Goal: Communication & Community: Answer question/provide support

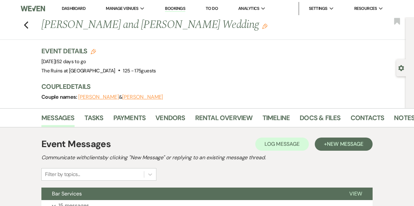
click at [75, 8] on link "Dashboard" at bounding box center [74, 9] width 24 height 6
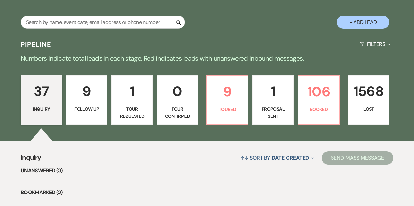
scroll to position [112, 0]
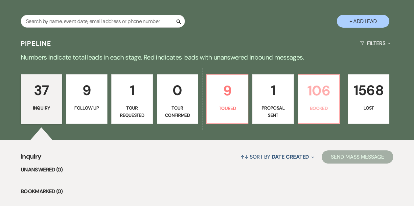
click at [317, 106] on p "Booked" at bounding box center [318, 107] width 33 height 7
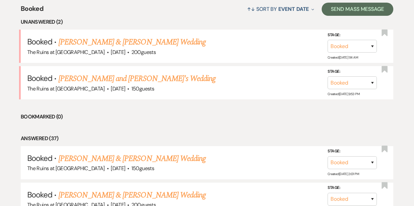
scroll to position [259, 0]
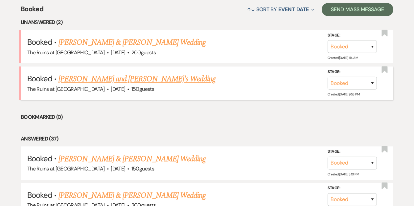
click at [133, 79] on link "[PERSON_NAME] and [PERSON_NAME]'s Wedding" at bounding box center [136, 79] width 157 height 12
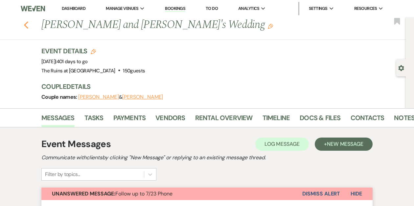
click at [27, 25] on icon "Previous" at bounding box center [26, 25] width 5 height 8
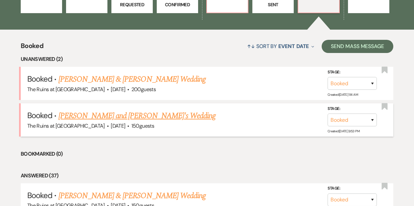
scroll to position [158, 0]
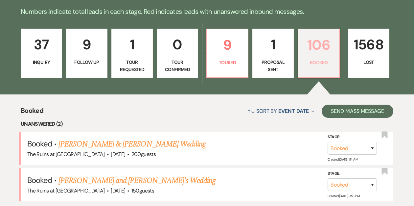
click at [319, 60] on p "Booked" at bounding box center [318, 62] width 33 height 7
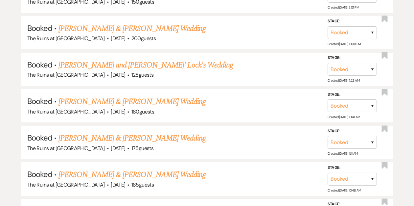
scroll to position [448, 0]
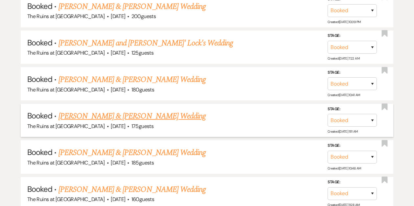
click at [171, 114] on link "[PERSON_NAME] & [PERSON_NAME] Wedding" at bounding box center [131, 116] width 147 height 12
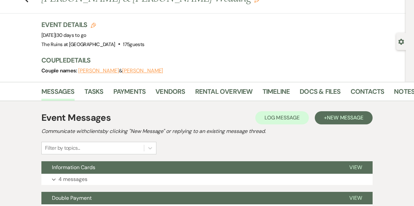
scroll to position [27, 0]
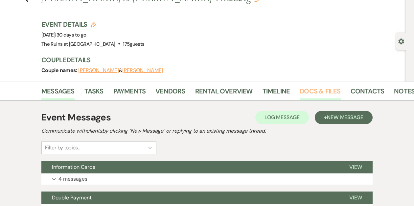
click at [303, 89] on link "Docs & Files" at bounding box center [319, 93] width 41 height 14
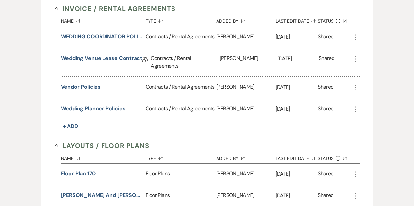
scroll to position [188, 0]
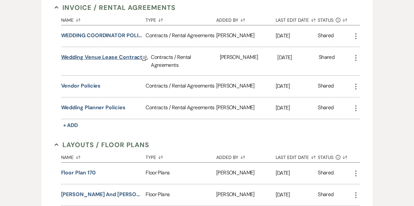
click at [102, 56] on link "Wedding Venue Lease Contract" at bounding box center [101, 58] width 81 height 10
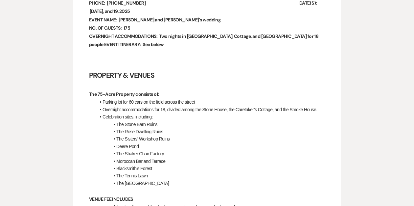
scroll to position [295, 0]
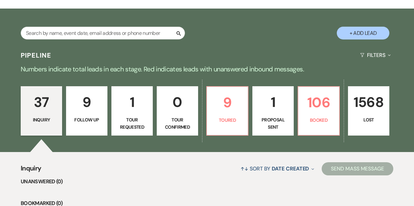
scroll to position [101, 0]
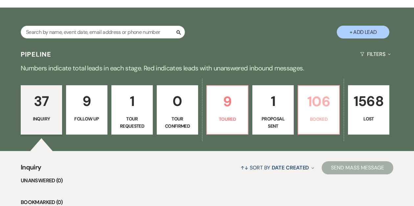
click at [316, 101] on p "106" at bounding box center [318, 101] width 33 height 22
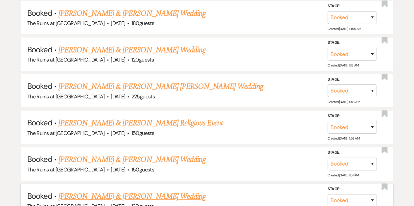
scroll to position [2373, 0]
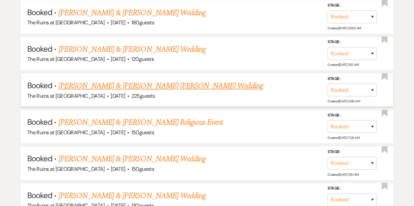
click at [149, 80] on link "[PERSON_NAME] & [PERSON_NAME] [PERSON_NAME] Wedding" at bounding box center [160, 86] width 205 height 12
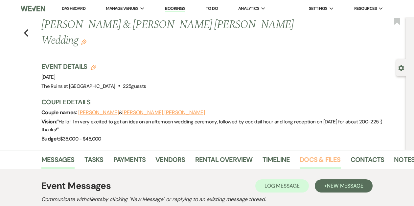
click at [327, 154] on link "Docs & Files" at bounding box center [319, 161] width 41 height 14
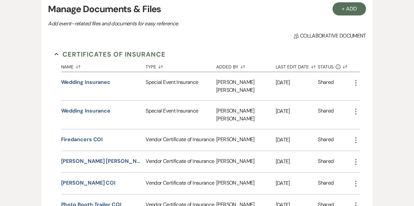
scroll to position [101, 0]
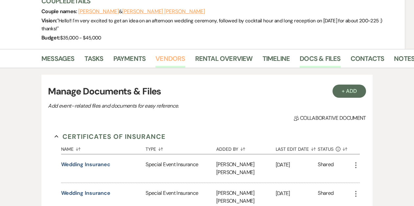
click at [170, 53] on link "Vendors" at bounding box center [170, 60] width 30 height 14
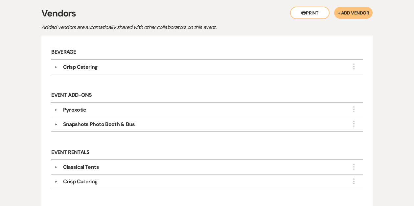
scroll to position [174, 0]
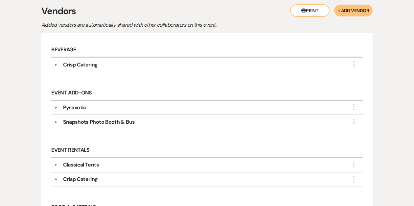
click at [55, 177] on button "▼" at bounding box center [56, 178] width 8 height 3
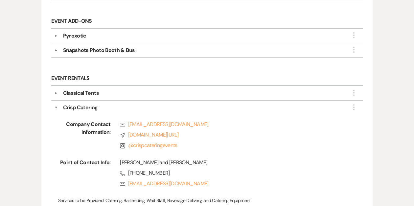
scroll to position [0, 0]
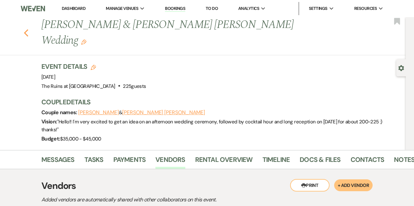
click at [25, 29] on use "button" at bounding box center [26, 32] width 4 height 7
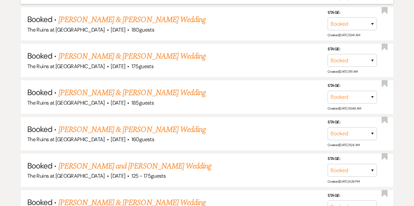
scroll to position [509, 0]
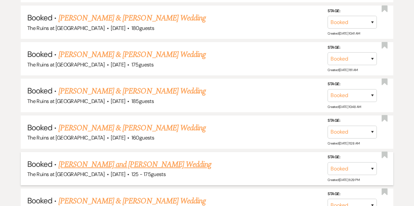
click at [101, 162] on link "[PERSON_NAME] and [PERSON_NAME] Wedding" at bounding box center [134, 164] width 153 height 12
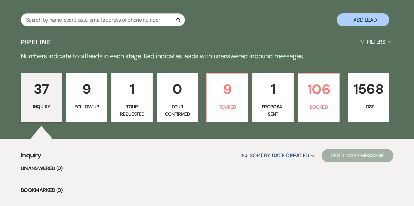
scroll to position [121, 0]
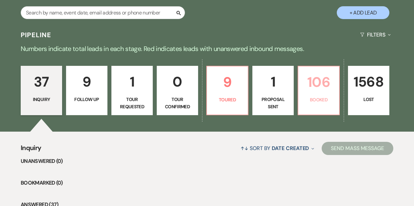
click at [313, 88] on p "106" at bounding box center [318, 82] width 33 height 22
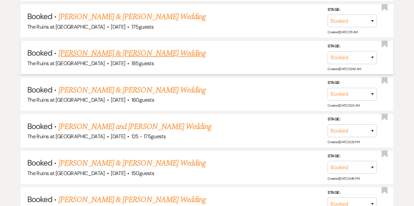
scroll to position [548, 0]
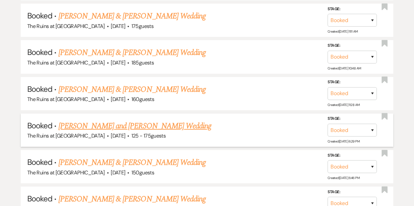
click at [129, 121] on link "[PERSON_NAME] and [PERSON_NAME] Wedding" at bounding box center [134, 126] width 153 height 12
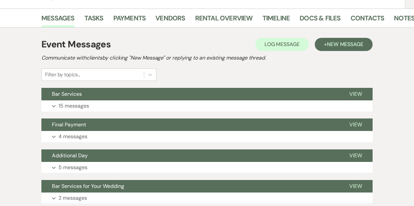
scroll to position [100, 0]
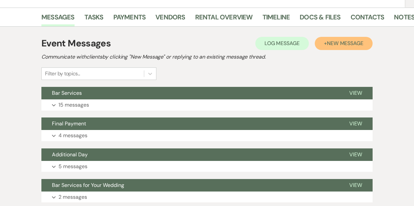
click at [334, 42] on span "New Message" at bounding box center [345, 43] width 36 height 7
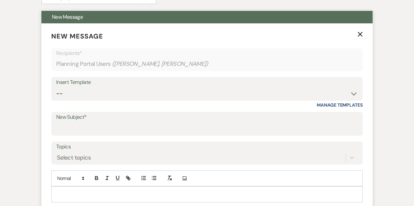
scroll to position [185, 0]
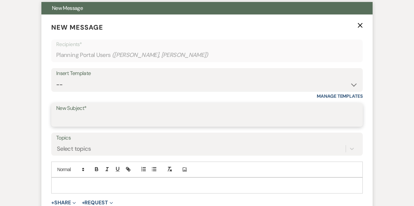
click at [130, 115] on input "New Subject*" at bounding box center [206, 119] width 301 height 13
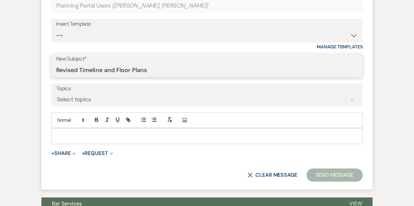
scroll to position [235, 0]
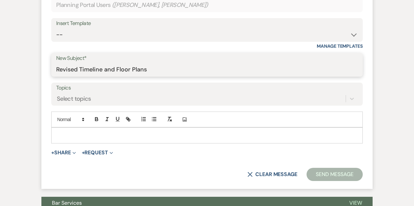
type input "Revised Timeline and Floor Plans"
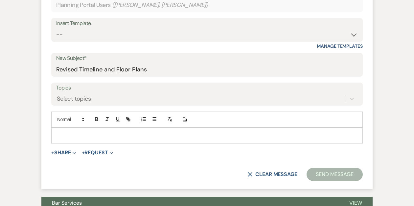
click at [90, 132] on p at bounding box center [206, 134] width 301 height 7
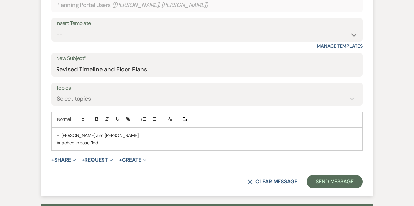
click at [56, 143] on div "Hi [PERSON_NAME] and [PERSON_NAME] Attached, please find" at bounding box center [207, 138] width 311 height 23
click at [103, 142] on p "Attached, please find" at bounding box center [206, 142] width 301 height 7
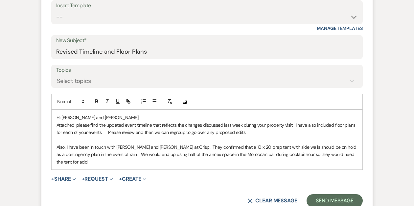
scroll to position [256, 0]
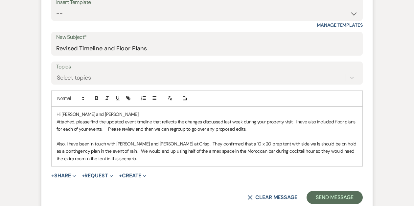
click at [99, 150] on p "Also, I have been in touch with Matt and Casey at Crisp. They confirmed that a …" at bounding box center [206, 151] width 301 height 22
drag, startPoint x: 120, startPoint y: 159, endPoint x: 95, endPoint y: 159, distance: 25.3
click at [95, 159] on p "Also, I have been in touch with Matt and Casey at Crisp. They confirmed that a …" at bounding box center [206, 151] width 301 height 22
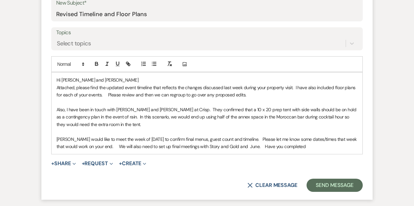
scroll to position [292, 0]
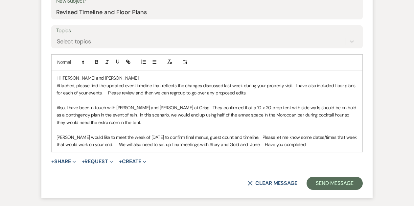
click at [103, 143] on p "Crisp would like to meet the week of October 6th to confirm final menus, guest …" at bounding box center [206, 140] width 301 height 15
drag, startPoint x: 191, startPoint y: 144, endPoint x: 182, endPoint y: 144, distance: 9.8
click at [182, 144] on p "Crisp would like to meet the week of October 6th to confirm final menus, guest …" at bounding box center [206, 140] width 301 height 15
click at [285, 144] on p "Crisp would like to meet the week of October 6th to confirm final menus, guest …" at bounding box center [206, 140] width 301 height 15
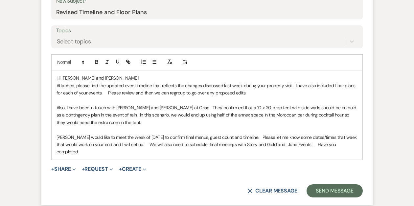
click at [349, 145] on p "Crisp would like to meet the week of October 6th to confirm final menus, guest …" at bounding box center [206, 144] width 301 height 22
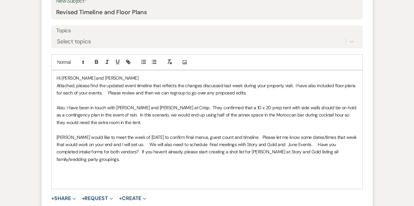
click at [67, 163] on p at bounding box center [206, 166] width 301 height 7
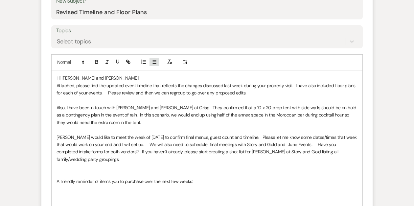
click at [152, 61] on icon "button" at bounding box center [154, 62] width 6 height 6
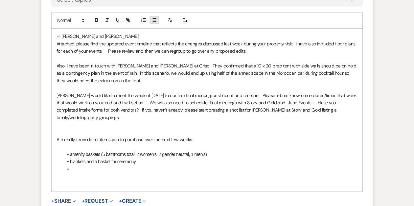
scroll to position [335, 0]
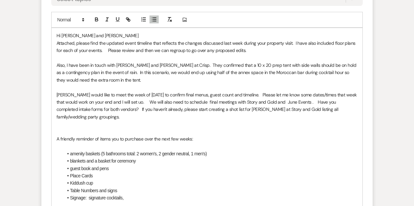
click at [96, 172] on li "Place Cards" at bounding box center [210, 175] width 294 height 7
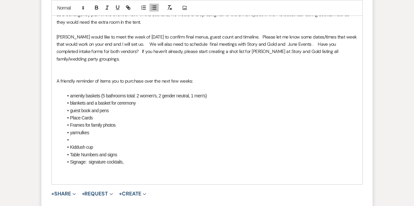
scroll to position [394, 0]
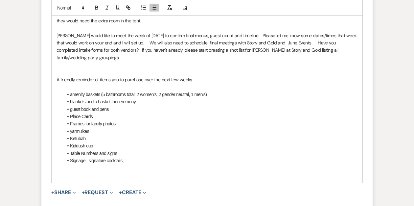
click at [143, 76] on p "A friendly reminder of items you to purchase over the next few weeks:" at bounding box center [206, 79] width 301 height 7
click at [93, 135] on li "Ketubah" at bounding box center [210, 138] width 294 height 7
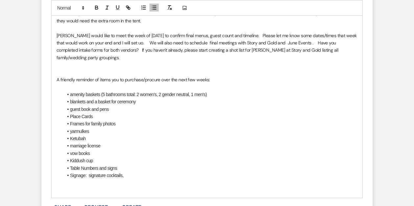
click at [134, 171] on li "Signage: signature cocktails," at bounding box center [210, 174] width 294 height 7
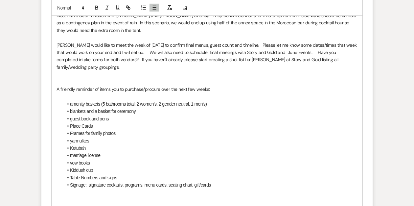
scroll to position [386, 0]
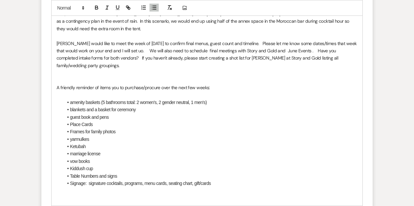
click at [90, 142] on li "Ketubah" at bounding box center [210, 145] width 294 height 7
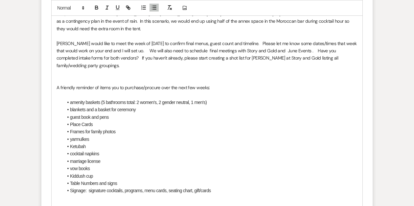
click at [91, 142] on li "Ketubah" at bounding box center [210, 145] width 294 height 7
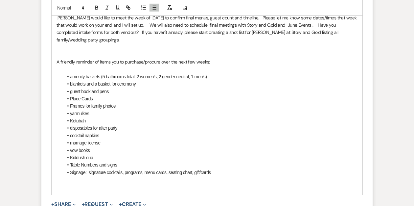
scroll to position [412, 0]
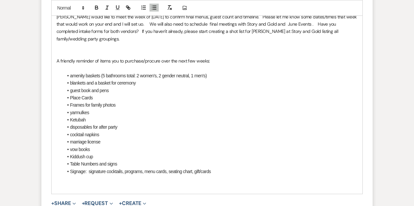
click at [120, 123] on li "disposables for after party" at bounding box center [210, 126] width 294 height 7
click at [106, 138] on li "marriage license" at bounding box center [210, 141] width 294 height 7
click at [103, 131] on li "cocktail napkins" at bounding box center [210, 134] width 294 height 7
click at [93, 145] on li "vow books" at bounding box center [210, 148] width 294 height 7
click at [100, 153] on li "Kiddush cup" at bounding box center [210, 156] width 294 height 7
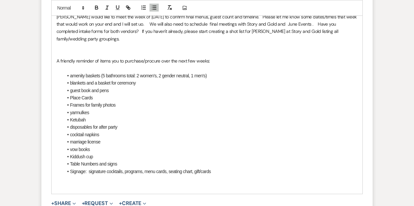
click at [115, 87] on li "guest book and pens" at bounding box center [210, 90] width 294 height 7
click at [138, 79] on li "blankets and a basket for ceremony" at bounding box center [210, 82] width 294 height 7
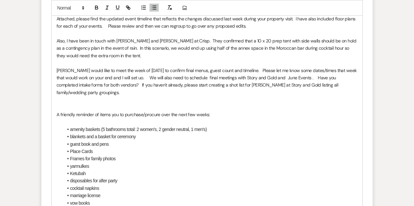
scroll to position [359, 0]
click at [133, 78] on p "Crisp would like to meet the week of October 6th to confirm final menus, guest …" at bounding box center [206, 82] width 301 height 30
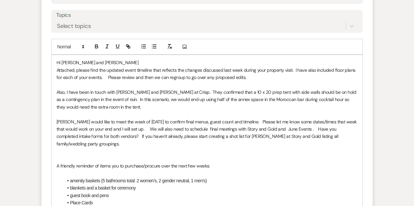
scroll to position [307, 0]
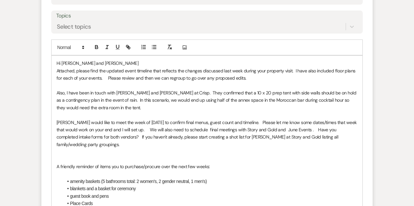
click at [273, 92] on p "Also, I have been in touch with Matt and Casey at Crisp. They confirmed that a …" at bounding box center [206, 100] width 301 height 22
drag, startPoint x: 132, startPoint y: 106, endPoint x: 136, endPoint y: 106, distance: 4.3
click at [132, 106] on p "Also, I have been in touch with Matt and Casey at Crisp. They confirmed that a …" at bounding box center [206, 100] width 301 height 22
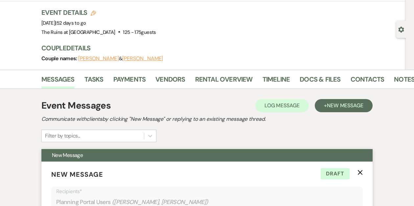
scroll to position [13, 0]
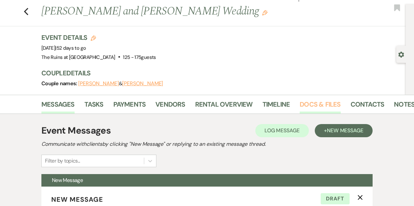
click at [318, 103] on link "Docs & Files" at bounding box center [319, 106] width 41 height 14
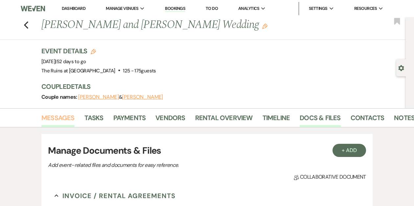
click at [61, 119] on link "Messages" at bounding box center [57, 119] width 33 height 14
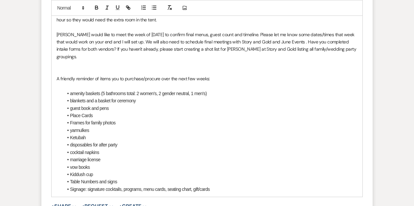
scroll to position [411, 0]
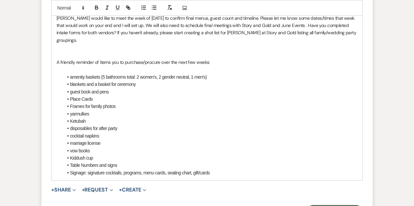
click at [222, 169] on li "Signage: signature cocktails, programs, menu cards, seating chart, gift/cards" at bounding box center [210, 172] width 294 height 7
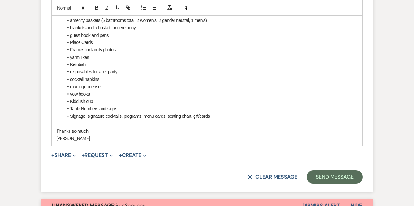
scroll to position [564, 0]
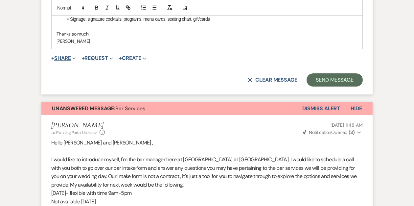
click at [62, 55] on button "+ Share Expand" at bounding box center [63, 57] width 25 height 5
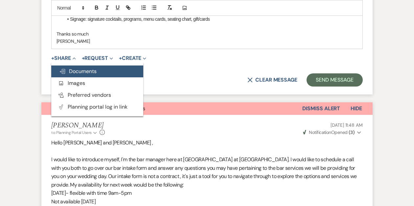
click at [67, 68] on span "Doc Upload Documents" at bounding box center [77, 71] width 37 height 7
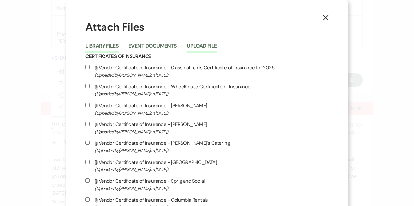
click at [216, 47] on button "Upload File" at bounding box center [201, 47] width 30 height 9
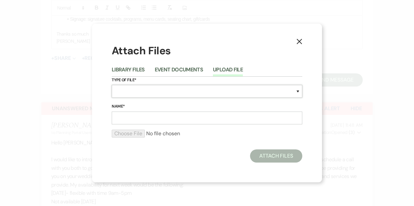
click at [157, 93] on select "Special Event Insurance Vendor Certificate of Insurance Contracts / Rental Agre…" at bounding box center [207, 91] width 190 height 13
select select "30"
click at [112, 85] on select "Special Event Insurance Vendor Certificate of Insurance Contracts / Rental Agre…" at bounding box center [207, 91] width 190 height 13
click at [132, 116] on input "Name*" at bounding box center [207, 117] width 190 height 13
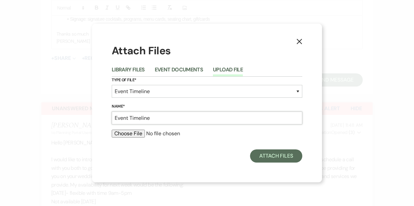
type input "Event Timeline"
click at [122, 134] on input "file" at bounding box center [207, 133] width 190 height 8
type input "C:\fakepath\Hannah and Keith Timeline .pdf"
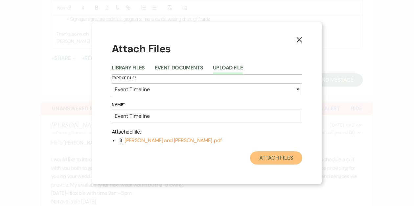
click at [279, 157] on button "Attach Files" at bounding box center [276, 157] width 52 height 13
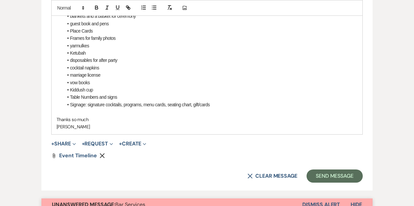
scroll to position [449, 0]
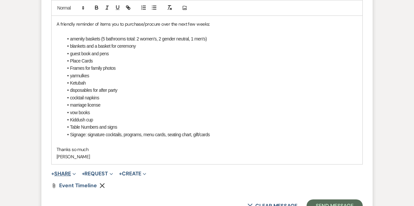
click at [68, 171] on button "+ Share Expand" at bounding box center [63, 173] width 25 height 5
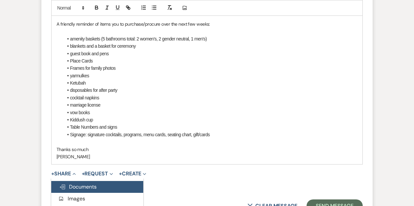
click at [84, 183] on span "Doc Upload Documents" at bounding box center [77, 186] width 37 height 7
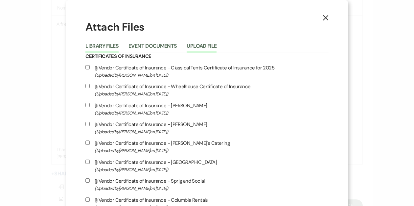
click at [216, 46] on button "Upload File" at bounding box center [201, 47] width 30 height 9
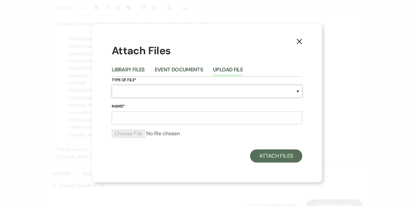
click at [168, 91] on select "Special Event Insurance Vendor Certificate of Insurance Contracts / Rental Agre…" at bounding box center [207, 91] width 190 height 13
select select "24"
click at [112, 85] on select "Special Event Insurance Vendor Certificate of Insurance Contracts / Rental Agre…" at bounding box center [207, 91] width 190 height 13
click at [137, 118] on input "Name*" at bounding box center [207, 117] width 190 height 13
type input "Ceremony"
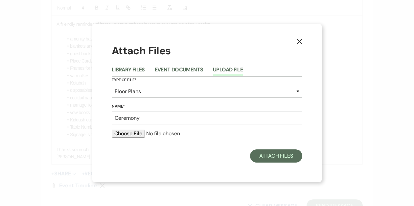
click at [124, 134] on input "file" at bounding box center [207, 133] width 190 height 8
type input "C:\fakepath\Ceremony- Deere Pond (2).pdf"
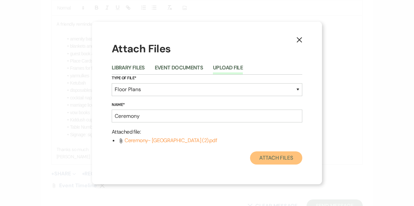
click at [283, 157] on button "Attach Files" at bounding box center [276, 157] width 52 height 13
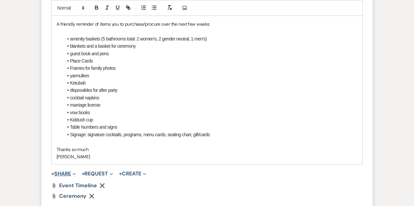
click at [66, 171] on button "+ Share Expand" at bounding box center [63, 173] width 25 height 5
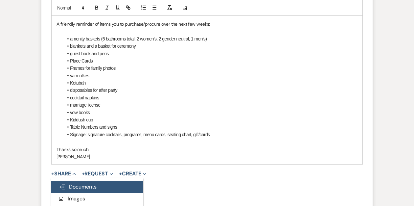
click at [77, 183] on span "Doc Upload Documents" at bounding box center [77, 186] width 37 height 7
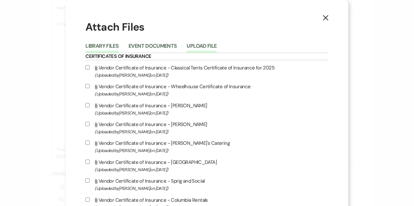
click at [215, 46] on button "Upload File" at bounding box center [201, 47] width 30 height 9
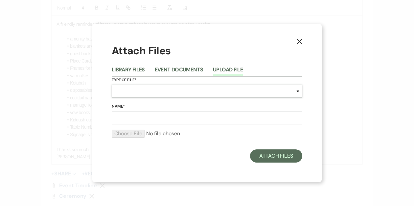
click at [166, 88] on select "Special Event Insurance Vendor Certificate of Insurance Contracts / Rental Agre…" at bounding box center [207, 91] width 190 height 13
select select "24"
click at [112, 85] on select "Special Event Insurance Vendor Certificate of Insurance Contracts / Rental Agre…" at bounding box center [207, 91] width 190 height 13
click at [133, 120] on input "Name*" at bounding box center [207, 117] width 190 height 13
type input "Ceremony Rain Plan"
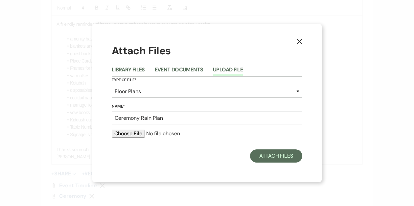
click at [119, 133] on input "file" at bounding box center [207, 133] width 190 height 8
type input "C:\fakepath\Ceremony Rain Plan (2).pdf"
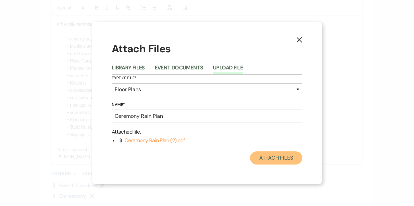
click at [288, 156] on button "Attach Files" at bounding box center [276, 157] width 52 height 13
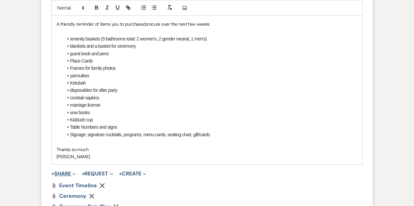
click at [65, 171] on button "+ Share Expand" at bounding box center [63, 173] width 25 height 5
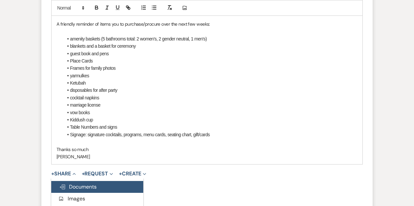
click at [72, 183] on span "Doc Upload Documents" at bounding box center [77, 186] width 37 height 7
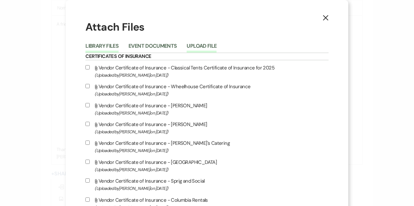
click at [216, 44] on button "Upload File" at bounding box center [201, 47] width 30 height 9
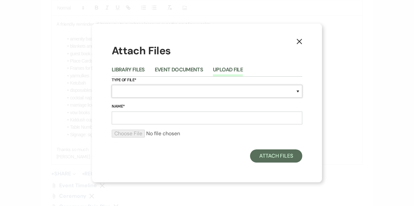
click at [141, 90] on select "Special Event Insurance Vendor Certificate of Insurance Contracts / Rental Agre…" at bounding box center [207, 91] width 190 height 13
select select "24"
click at [112, 85] on select "Special Event Insurance Vendor Certificate of Insurance Contracts / Rental Agre…" at bounding box center [207, 91] width 190 height 13
click at [132, 116] on input "Name*" at bounding box center [207, 117] width 190 height 13
type input "Cocktails"
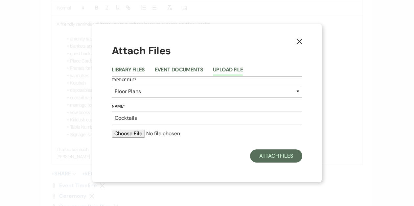
click at [124, 133] on input "file" at bounding box center [207, 133] width 190 height 8
type input "C:\fakepath\Cocktails- Moroccan Bar (3).pdf"
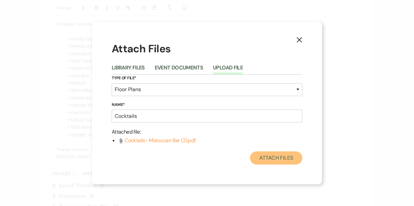
click at [283, 158] on button "Attach Files" at bounding box center [276, 157] width 52 height 13
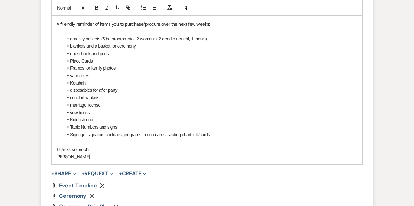
click at [67, 169] on span "+ Share Expand Doc Upload Documents Add Photo Images Pref Vendors Preferred ven…" at bounding box center [63, 173] width 25 height 8
click at [63, 171] on button "+ Share Expand" at bounding box center [63, 173] width 25 height 5
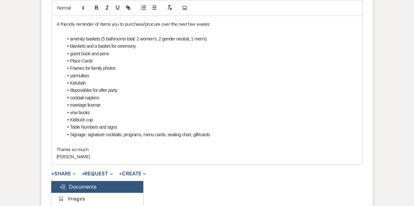
click at [84, 183] on span "Doc Upload Documents" at bounding box center [77, 186] width 37 height 7
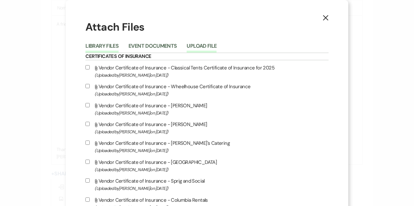
click at [216, 46] on button "Upload File" at bounding box center [201, 47] width 30 height 9
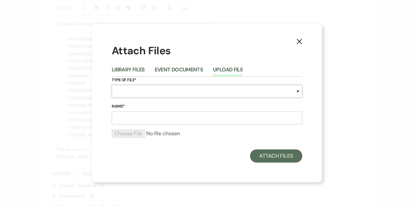
click at [158, 93] on select "Special Event Insurance Vendor Certificate of Insurance Contracts / Rental Agre…" at bounding box center [207, 91] width 190 height 13
select select "24"
click at [112, 85] on select "Special Event Insurance Vendor Certificate of Insurance Contracts / Rental Agre…" at bounding box center [207, 91] width 190 height 13
click at [140, 117] on input "Name*" at bounding box center [207, 117] width 190 height 13
type input "Cocktails Rain Plan"
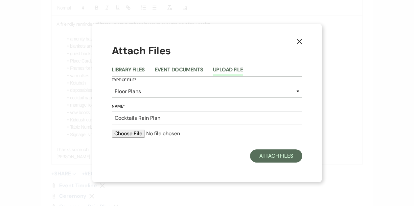
click at [132, 133] on input "file" at bounding box center [207, 133] width 190 height 8
type input "C:\fakepath\Cocktails Rain Plan (1).pdf"
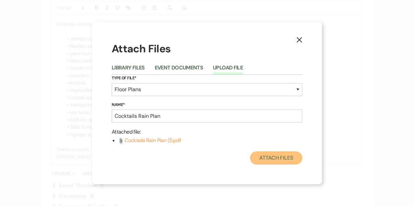
click at [278, 156] on button "Attach Files" at bounding box center [276, 157] width 52 height 13
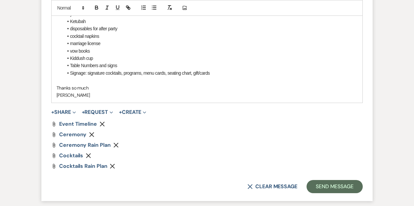
scroll to position [512, 0]
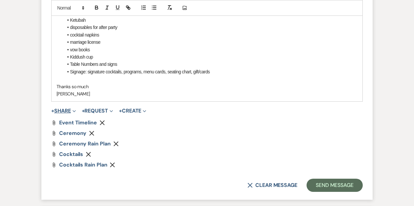
click at [66, 108] on button "+ Share Expand" at bounding box center [63, 110] width 25 height 5
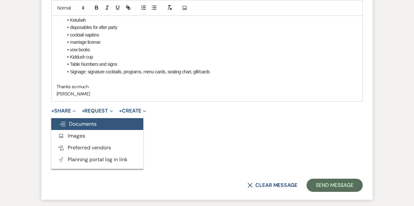
click at [72, 120] on span "Doc Upload Documents" at bounding box center [77, 123] width 37 height 7
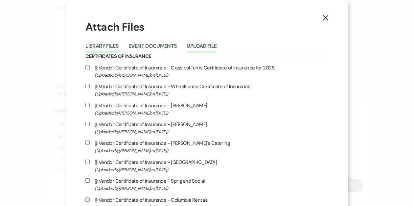
click at [216, 46] on button "Upload File" at bounding box center [201, 47] width 30 height 9
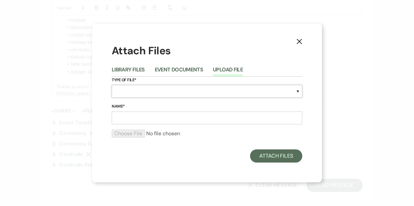
click at [172, 90] on select "Special Event Insurance Vendor Certificate of Insurance Contracts / Rental Agre…" at bounding box center [207, 91] width 190 height 13
select select "24"
click at [112, 85] on select "Special Event Insurance Vendor Certificate of Insurance Contracts / Rental Agre…" at bounding box center [207, 91] width 190 height 13
click at [150, 117] on input "Name*" at bounding box center [207, 117] width 190 height 13
type input "Reception Option 1"
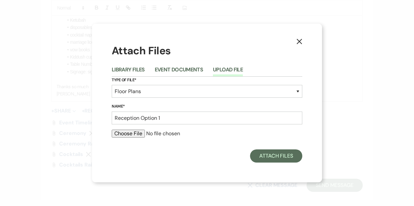
click at [136, 152] on div "Attach Files" at bounding box center [207, 155] width 190 height 13
click at [134, 133] on input "file" at bounding box center [207, 133] width 190 height 8
type input "C:\fakepath\Reception (4).pdf"
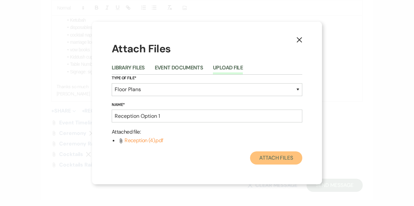
click at [271, 157] on button "Attach Files" at bounding box center [276, 157] width 52 height 13
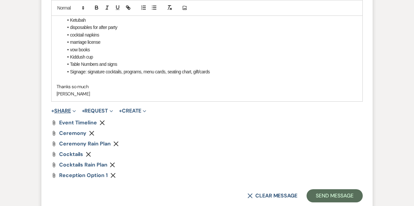
click at [63, 108] on button "+ Share Expand" at bounding box center [63, 110] width 25 height 5
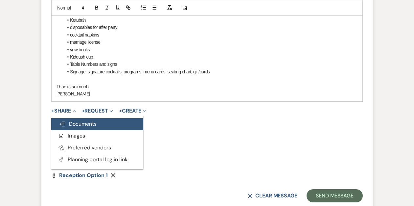
click at [80, 120] on span "Doc Upload Documents" at bounding box center [77, 123] width 37 height 7
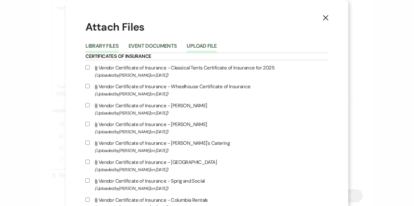
click at [216, 45] on button "Upload File" at bounding box center [201, 47] width 30 height 9
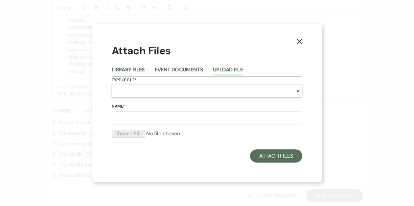
click at [167, 90] on select "Special Event Insurance Vendor Certificate of Insurance Contracts / Rental Agre…" at bounding box center [207, 91] width 190 height 13
select select "24"
click at [112, 85] on select "Special Event Insurance Vendor Certificate of Insurance Contracts / Rental Agre…" at bounding box center [207, 91] width 190 height 13
click at [141, 117] on input "Name*" at bounding box center [207, 117] width 190 height 13
type input "Reception Option 2"
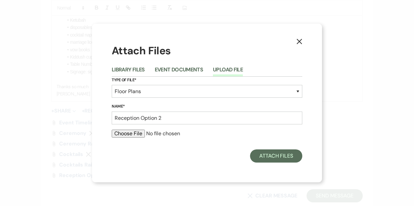
click at [128, 131] on input "file" at bounding box center [207, 133] width 190 height 8
type input "C:\fakepath\Reception #2 (2).pdf"
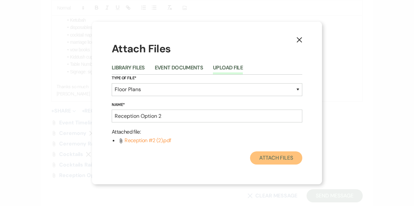
click at [279, 157] on button "Attach Files" at bounding box center [276, 157] width 52 height 13
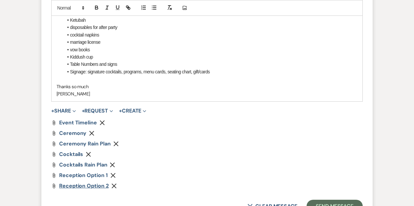
click at [88, 182] on span "Reception Option 2" at bounding box center [84, 185] width 50 height 7
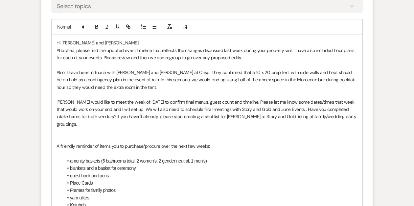
scroll to position [329, 0]
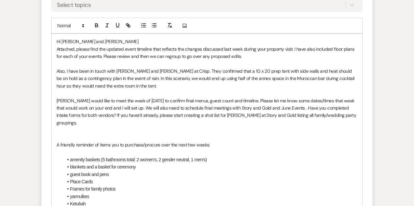
click at [256, 156] on li "amenity baskets (5 bathrooms total: 2 women's, 2 gender neutral, 1 men's)" at bounding box center [210, 159] width 294 height 7
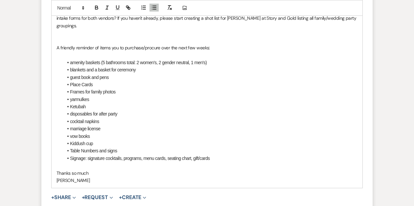
scroll to position [426, 0]
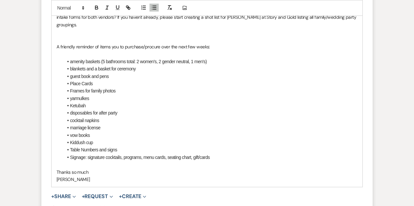
click at [124, 153] on li "Signage: signature cocktails, programs, menu cards, seating chart, gift/cards" at bounding box center [210, 156] width 294 height 7
click at [235, 153] on li "Signage: signature cocktails, ceremony programs, menu cards, seating chart, gif…" at bounding box center [210, 156] width 294 height 7
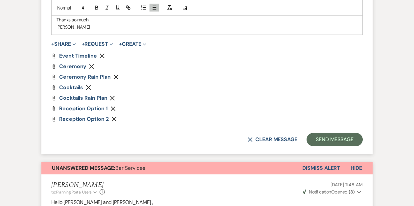
scroll to position [579, 0]
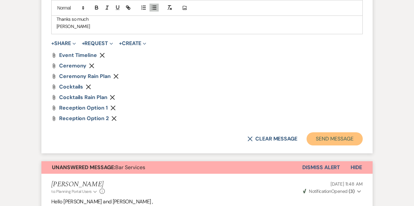
click at [318, 132] on button "Send Message" at bounding box center [334, 138] width 56 height 13
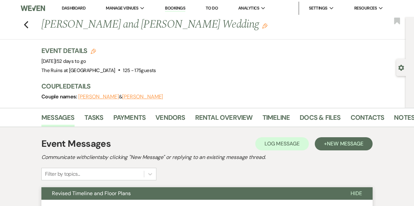
scroll to position [0, 0]
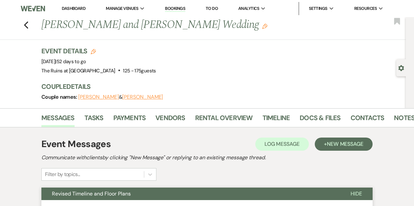
click at [72, 8] on link "Dashboard" at bounding box center [74, 9] width 24 height 6
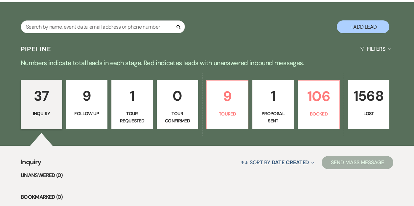
scroll to position [109, 0]
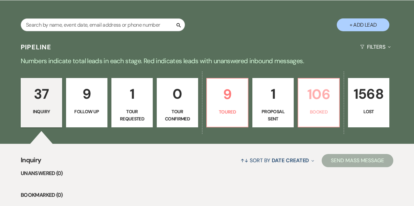
click at [302, 97] on p "106" at bounding box center [318, 94] width 33 height 22
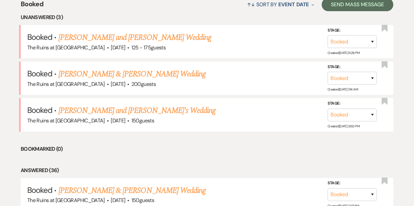
scroll to position [265, 0]
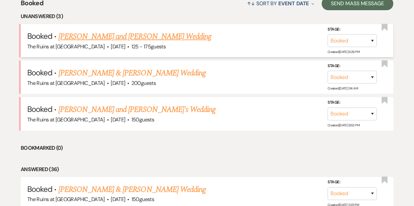
click at [130, 36] on link "[PERSON_NAME] and [PERSON_NAME] Wedding" at bounding box center [134, 37] width 153 height 12
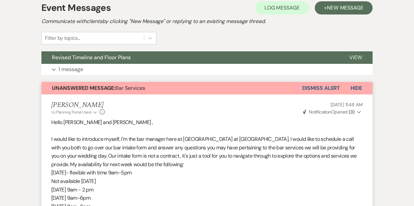
scroll to position [46, 0]
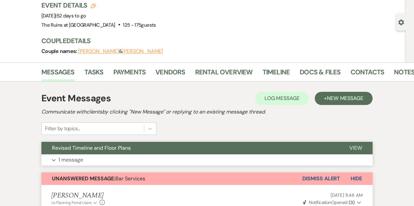
click at [87, 145] on span "Revised Timeline and Floor Plans" at bounding box center [91, 147] width 79 height 7
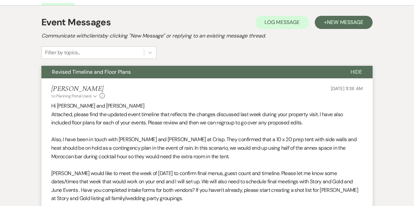
scroll to position [0, 0]
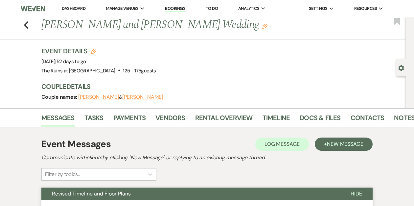
click at [74, 7] on link "Dashboard" at bounding box center [74, 9] width 24 height 6
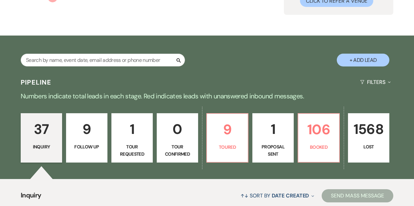
scroll to position [98, 0]
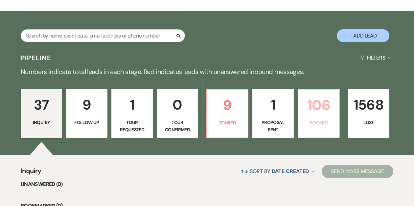
click at [313, 118] on link "106 Booked" at bounding box center [318, 113] width 42 height 49
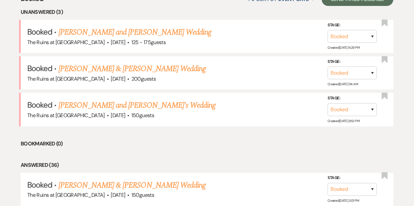
scroll to position [273, 0]
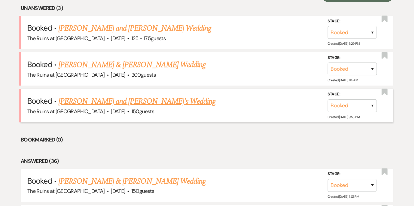
click at [102, 101] on link "[PERSON_NAME] and [PERSON_NAME]'s Wedding" at bounding box center [136, 101] width 157 height 12
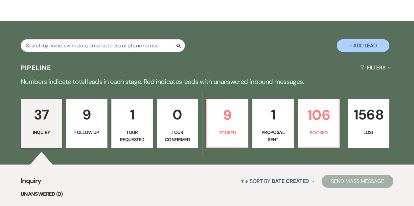
scroll to position [89, 0]
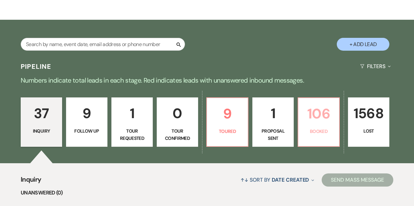
click at [312, 121] on p "106" at bounding box center [318, 113] width 33 height 22
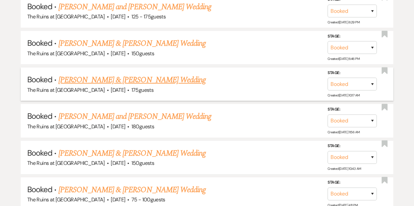
scroll to position [632, 0]
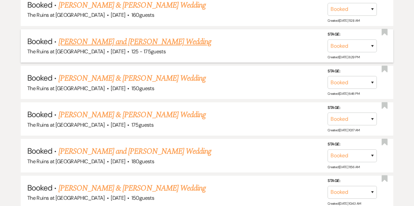
click at [147, 37] on link "[PERSON_NAME] and [PERSON_NAME] Wedding" at bounding box center [134, 42] width 153 height 12
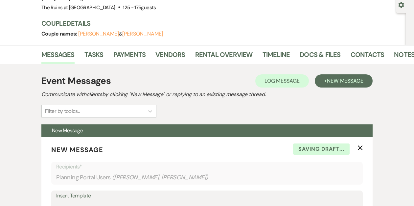
scroll to position [65, 0]
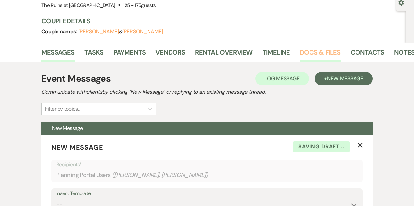
click at [323, 52] on link "Docs & Files" at bounding box center [319, 54] width 41 height 14
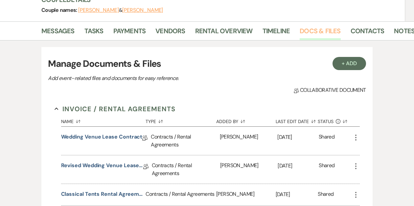
scroll to position [57, 0]
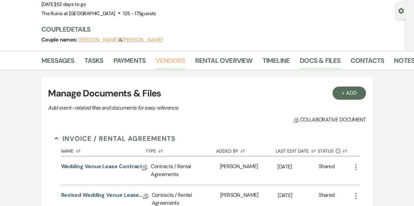
click at [171, 64] on link "Vendors" at bounding box center [170, 62] width 30 height 14
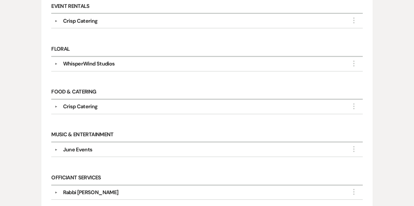
scroll to position [308, 0]
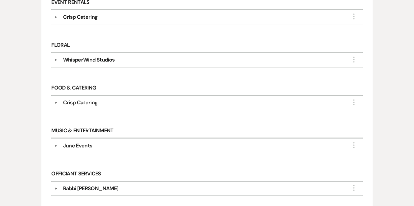
click at [57, 58] on button "▼" at bounding box center [56, 59] width 8 height 3
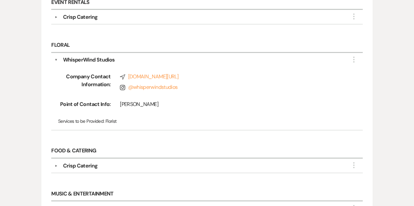
click at [211, 94] on div "Company Contact Information: Compass whisperwindstudios.com/ Instagram @ whispe…" at bounding box center [207, 95] width 305 height 63
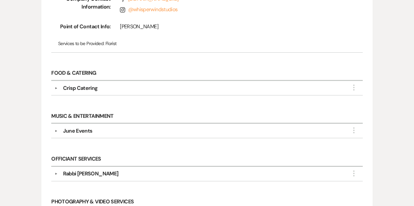
scroll to position [388, 0]
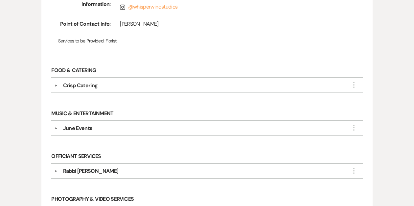
click at [55, 126] on button "▼" at bounding box center [56, 127] width 8 height 3
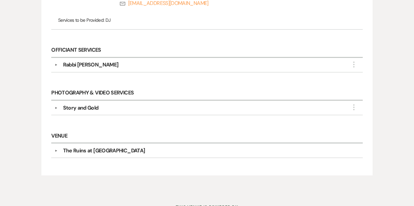
scroll to position [575, 0]
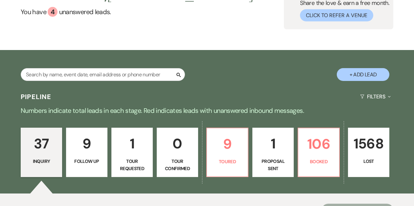
scroll to position [87, 0]
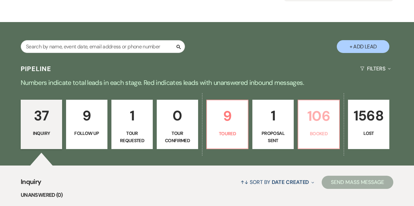
click at [306, 117] on p "106" at bounding box center [318, 116] width 33 height 22
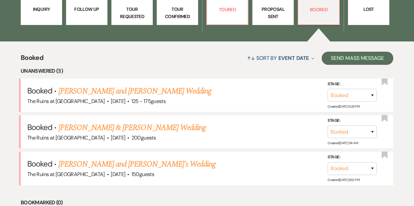
scroll to position [211, 0]
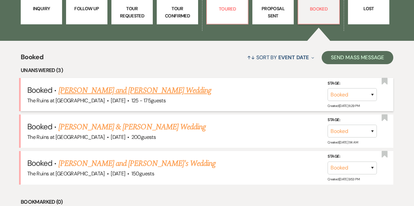
click at [116, 91] on link "[PERSON_NAME] and [PERSON_NAME] Wedding" at bounding box center [134, 90] width 153 height 12
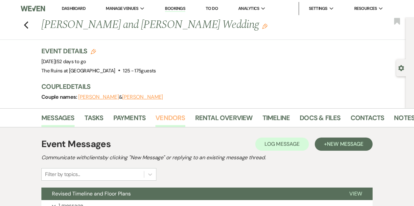
click at [174, 116] on link "Vendors" at bounding box center [170, 119] width 30 height 14
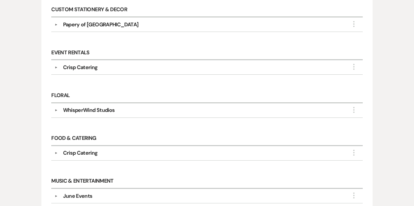
scroll to position [258, 0]
click at [56, 65] on button "▼" at bounding box center [56, 66] width 8 height 3
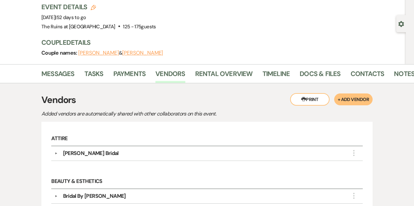
scroll to position [0, 0]
